Goal: Find specific page/section: Find specific page/section

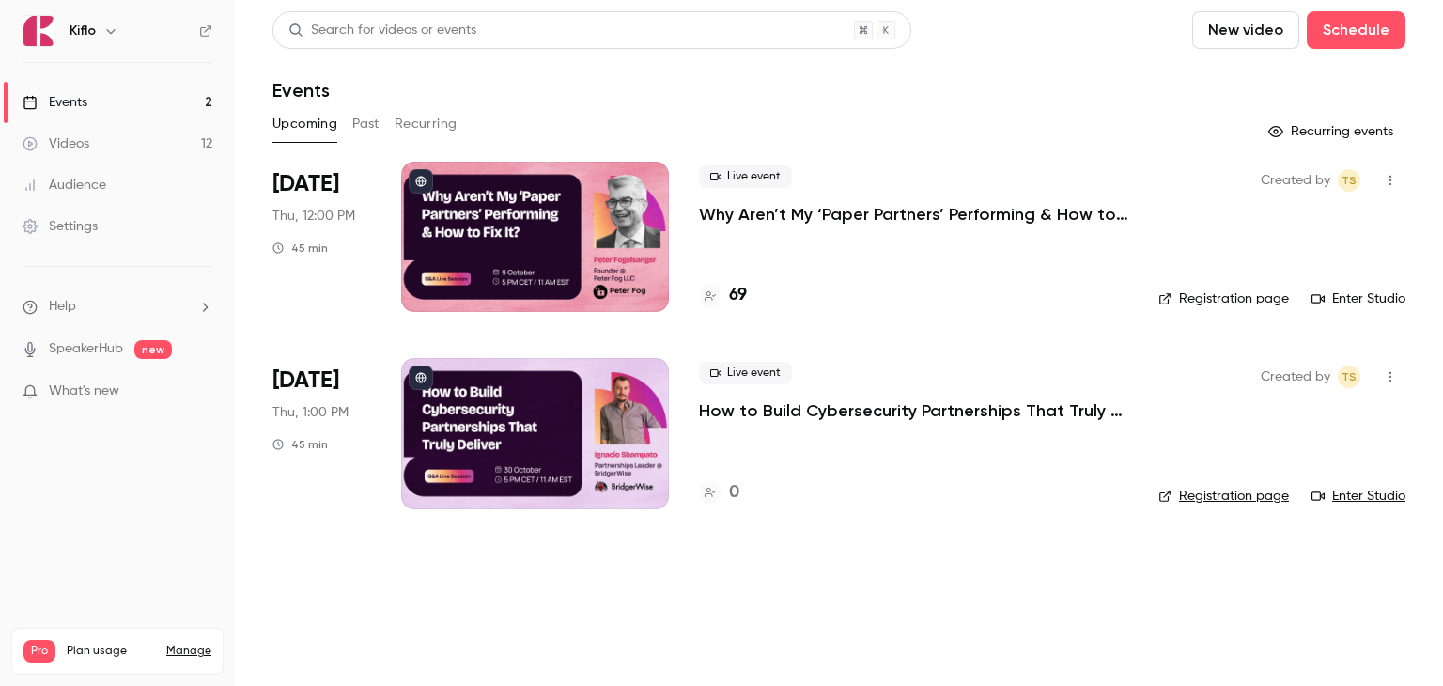
click at [761, 214] on p "Why Aren’t My ‘Paper Partners’ Performing & How to Fix It?" at bounding box center [913, 214] width 429 height 23
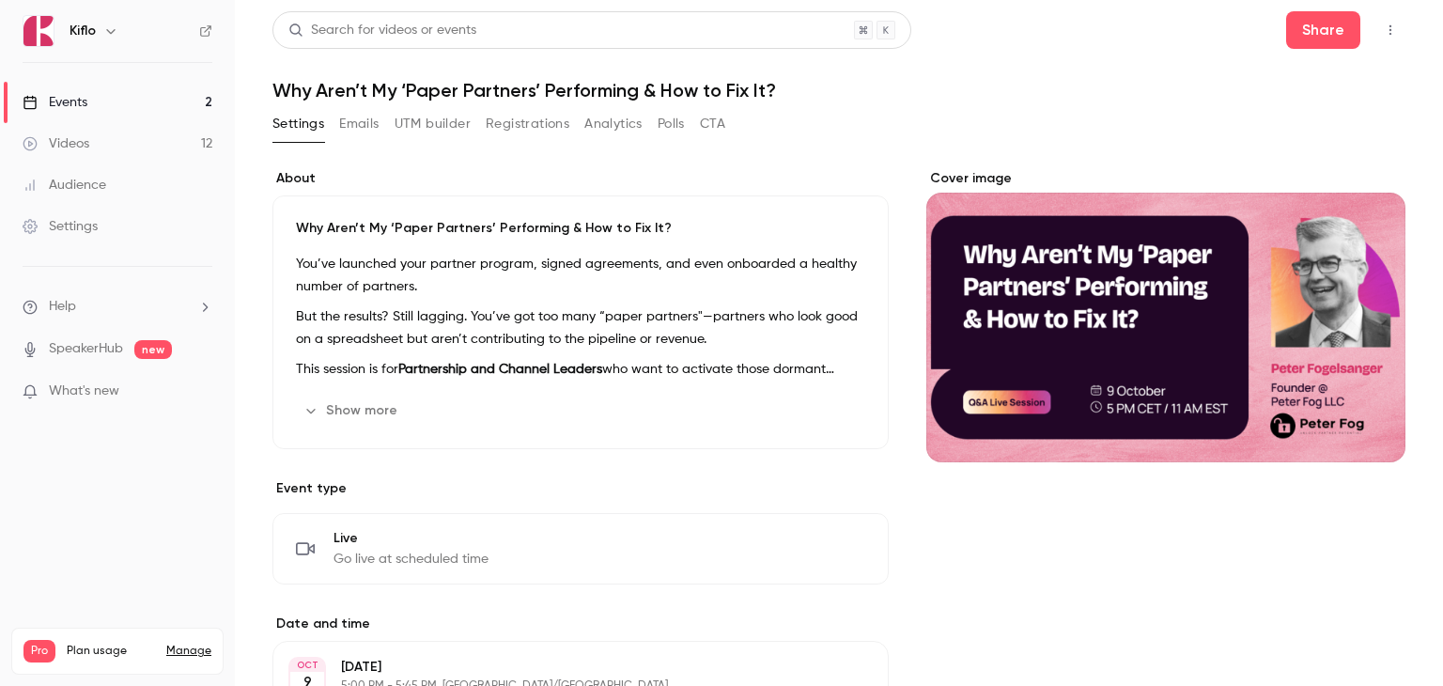
click at [527, 130] on button "Registrations" at bounding box center [528, 124] width 84 height 30
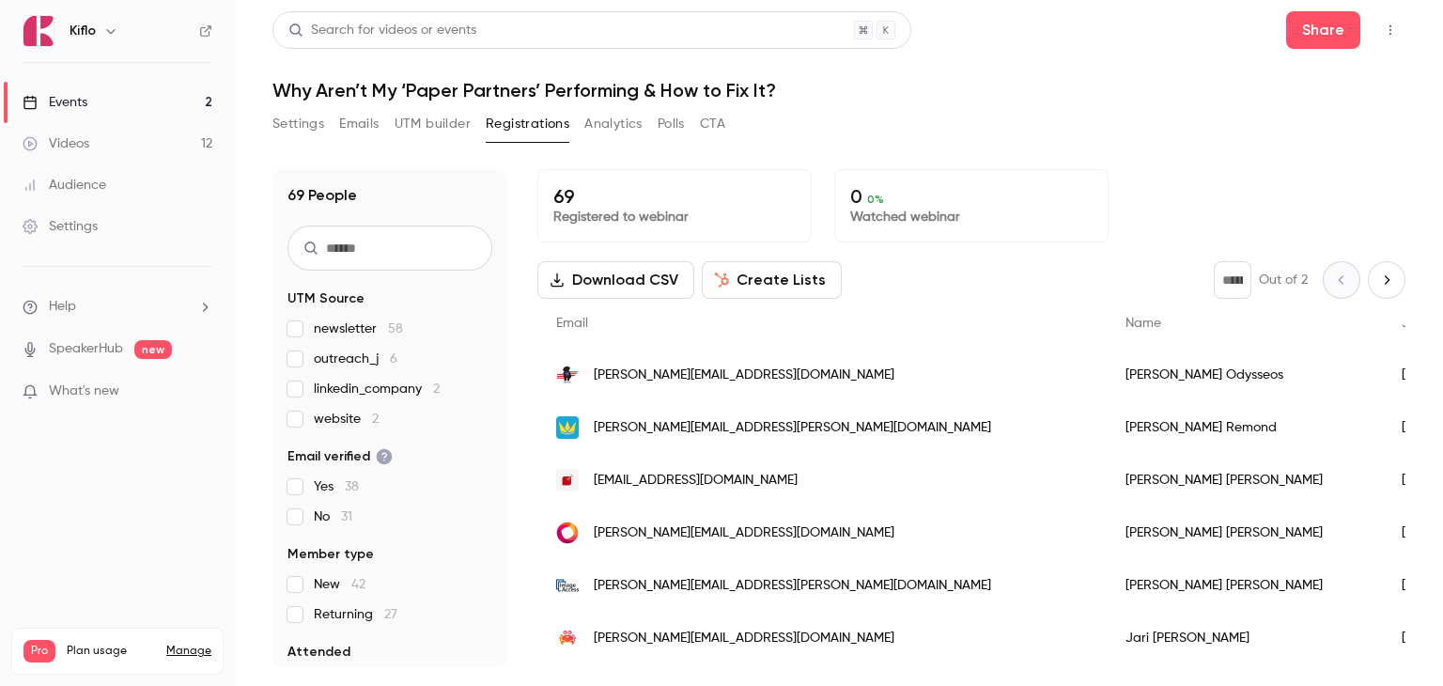
click at [117, 97] on link "Events 2" at bounding box center [117, 102] width 235 height 41
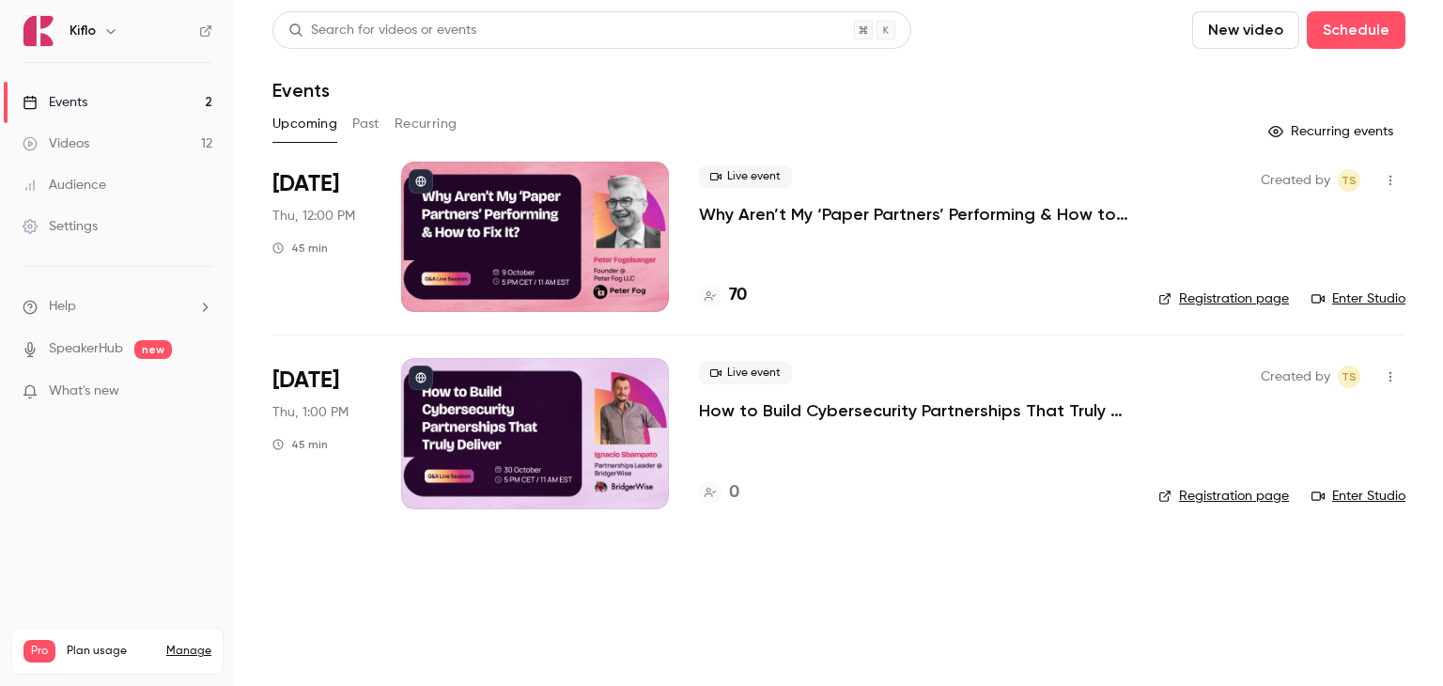
click at [607, 81] on div "Events" at bounding box center [838, 90] width 1133 height 23
click at [786, 212] on p "Why Aren’t My ‘Paper Partners’ Performing & How to Fix It?" at bounding box center [913, 214] width 429 height 23
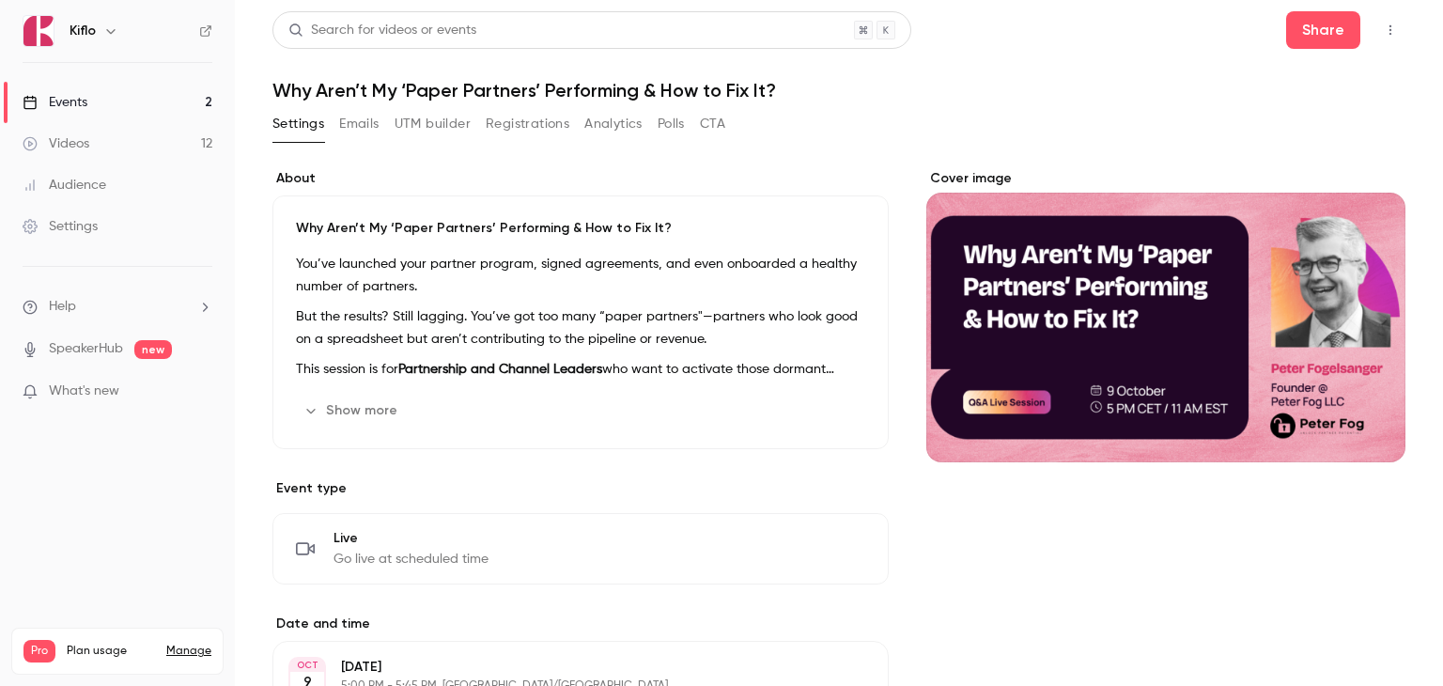
click at [506, 121] on button "Registrations" at bounding box center [528, 124] width 84 height 30
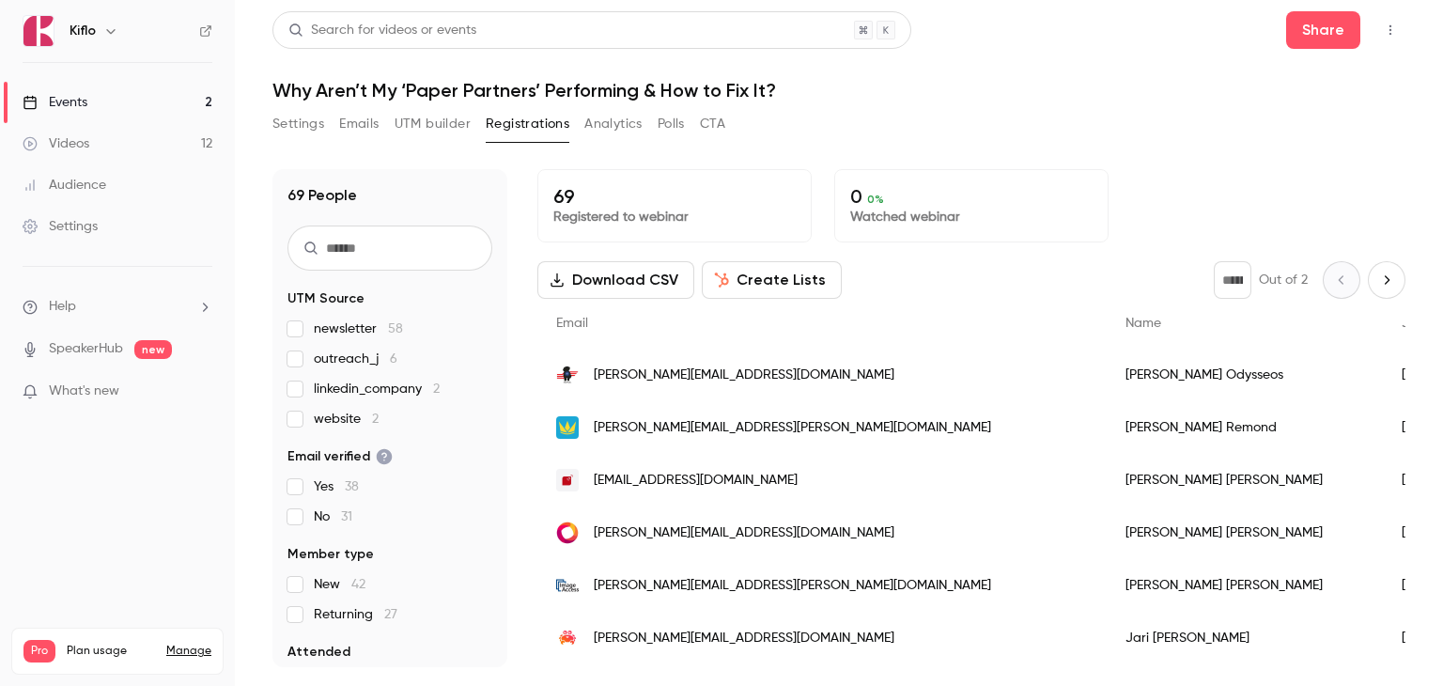
click at [132, 102] on link "Events 2" at bounding box center [117, 102] width 235 height 41
